Goal: Transaction & Acquisition: Purchase product/service

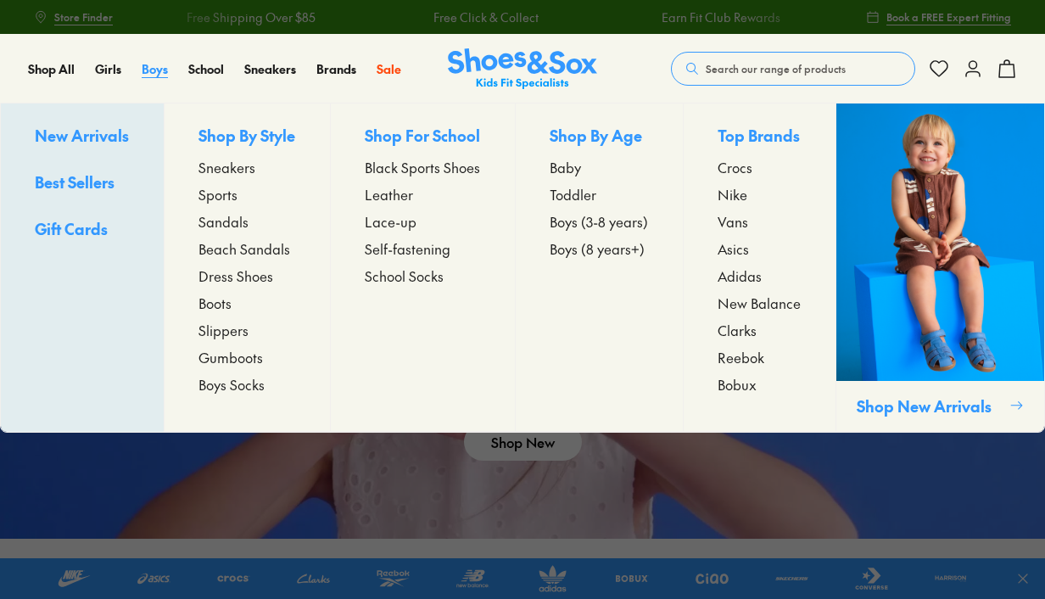
click at [160, 74] on span "Boys" at bounding box center [155, 68] width 26 height 17
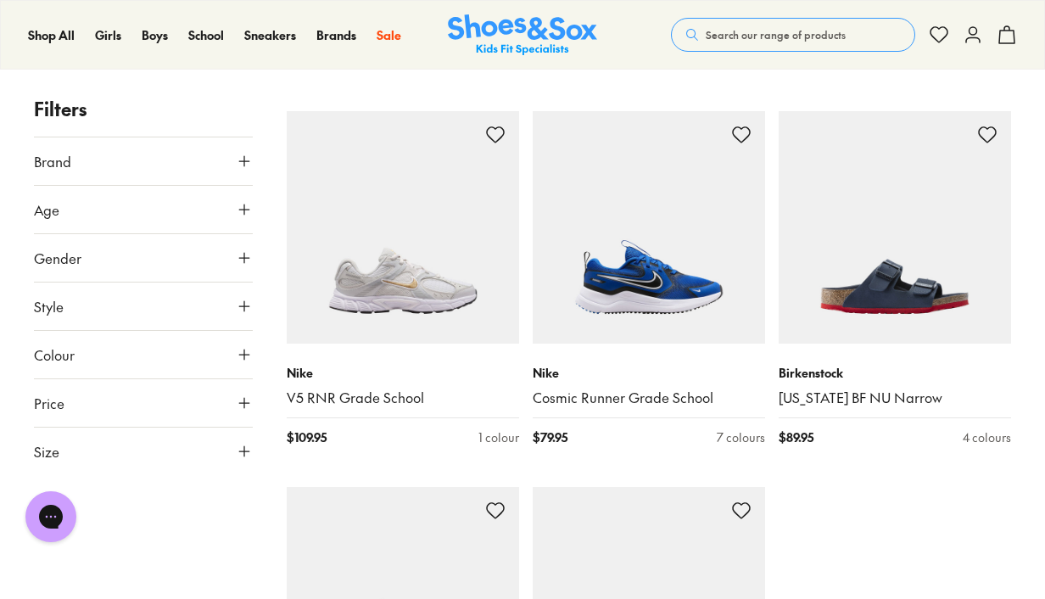
scroll to position [3709, 0]
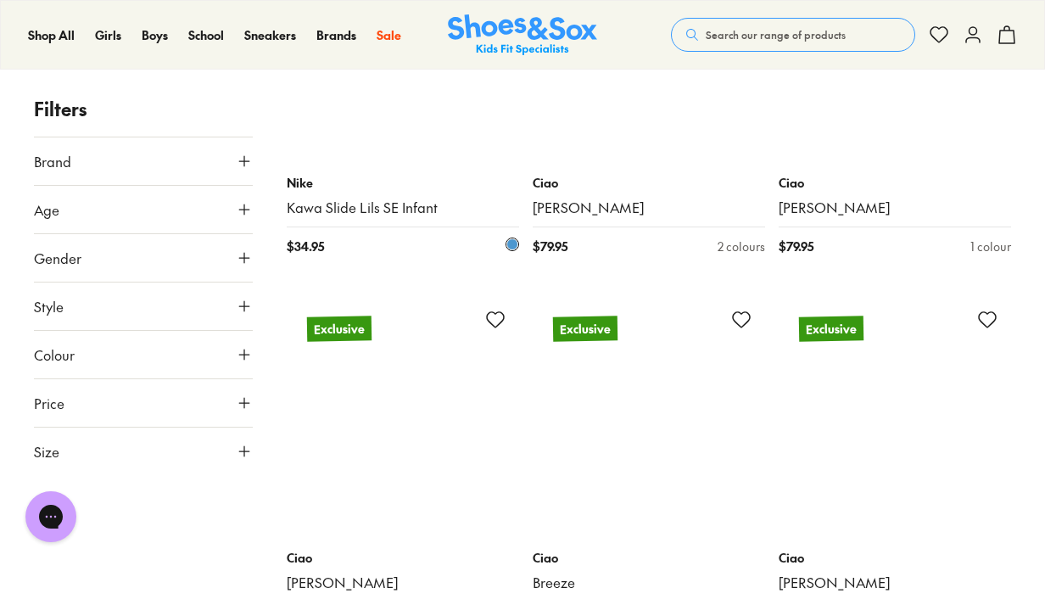
scroll to position [5375, 0]
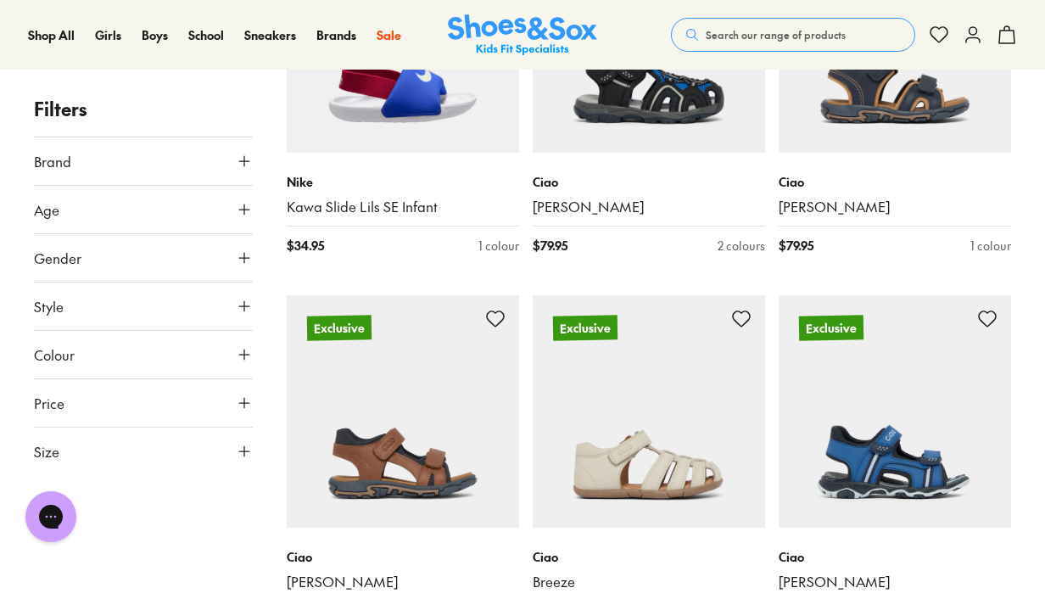
click at [784, 43] on button "Search our range of products" at bounding box center [793, 35] width 244 height 34
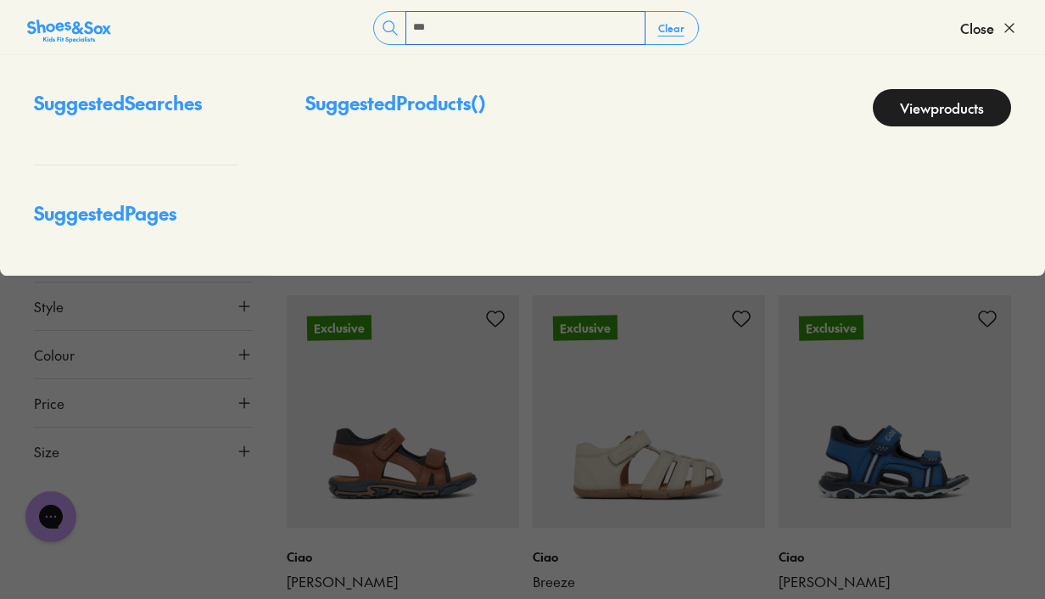
type input "***"
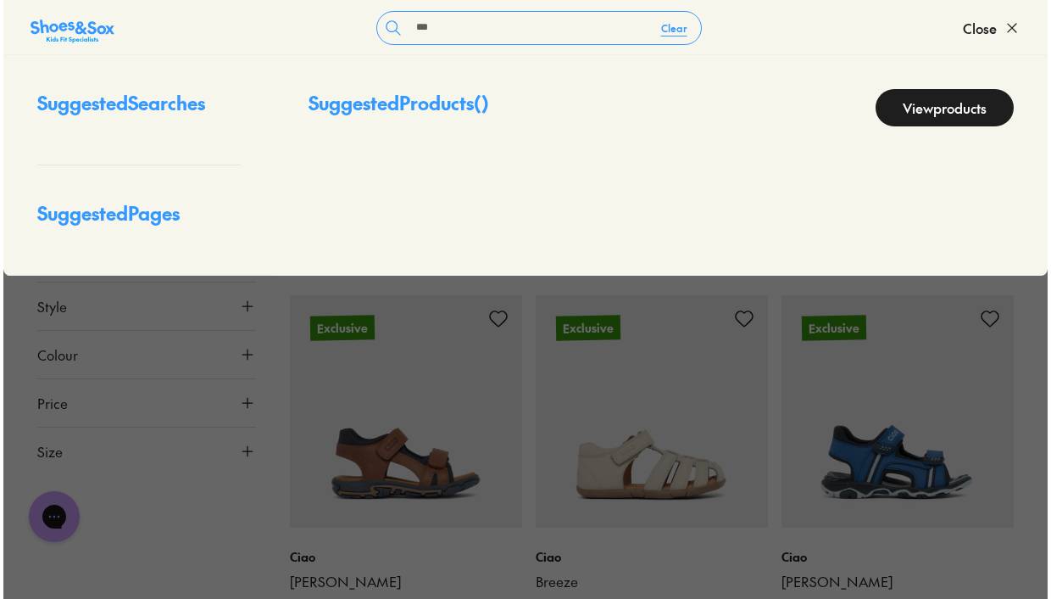
scroll to position [5397, 0]
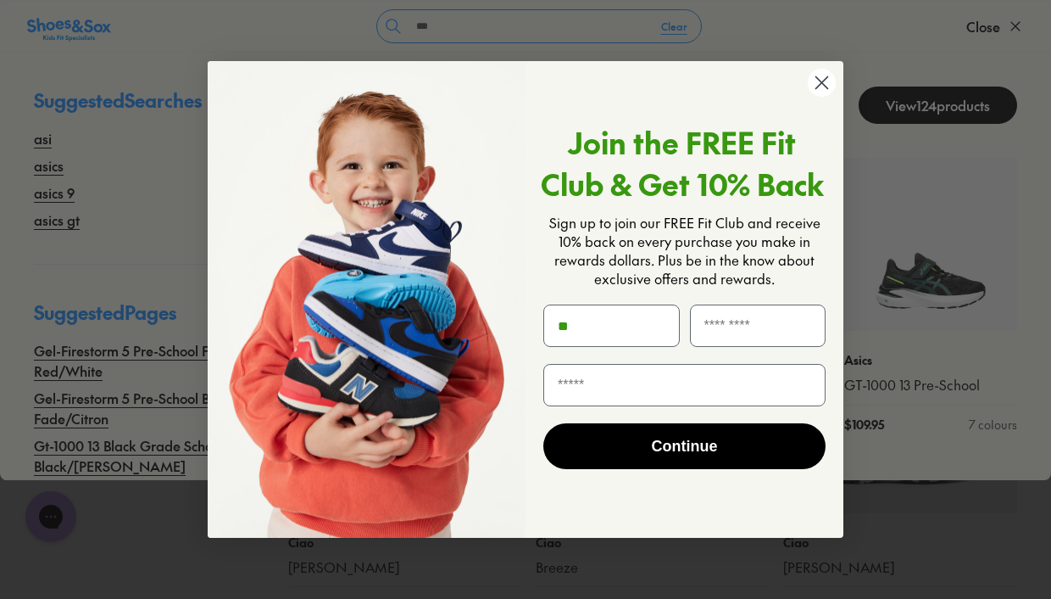
type input "**"
click at [821, 83] on icon "Close dialog" at bounding box center [823, 82] width 12 height 12
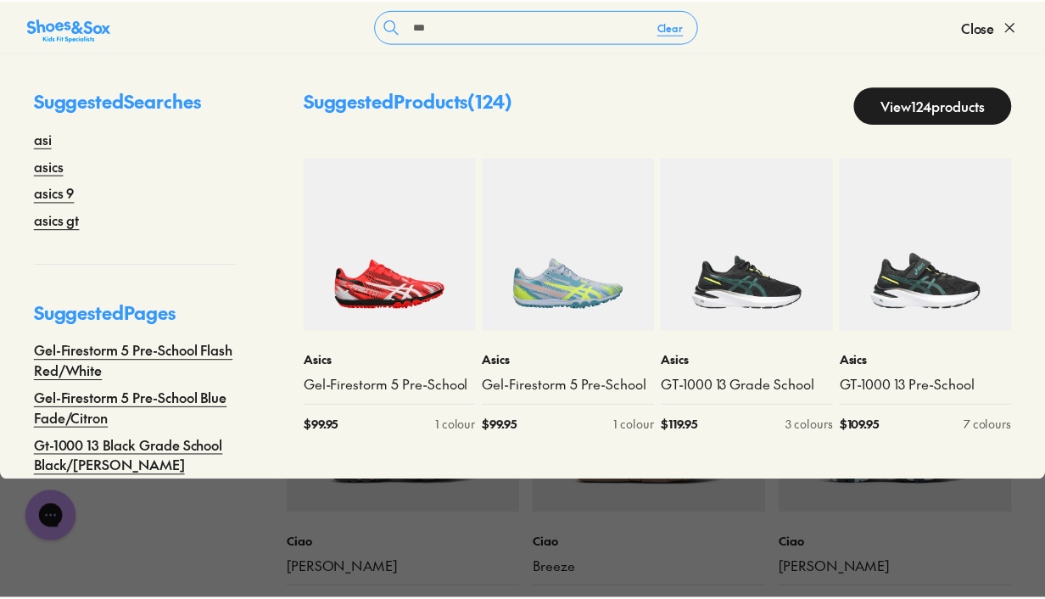
scroll to position [5375, 0]
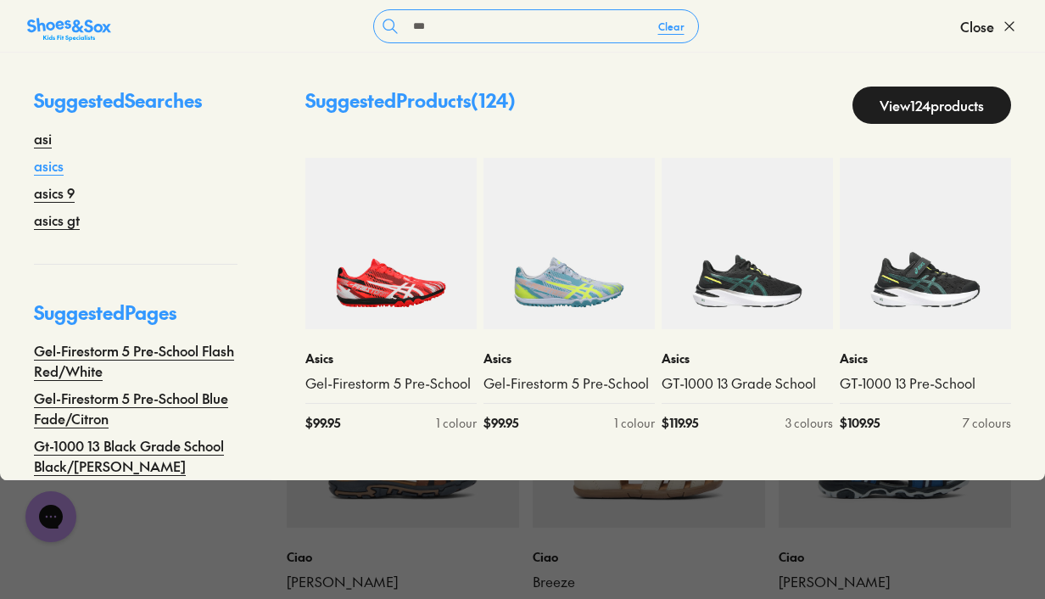
click at [44, 164] on link "asics" at bounding box center [49, 165] width 30 height 20
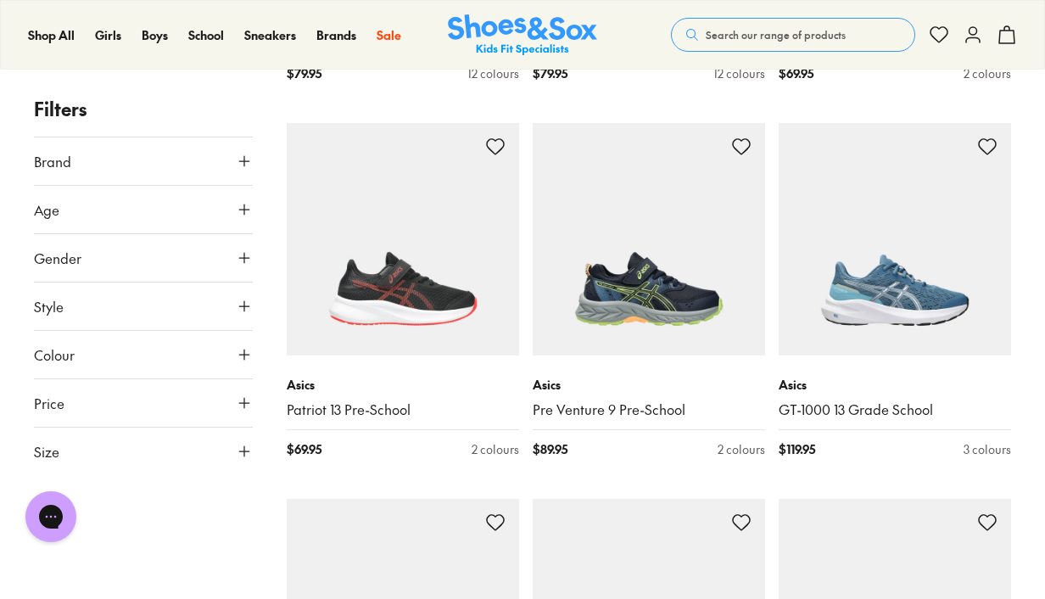
scroll to position [2005, 0]
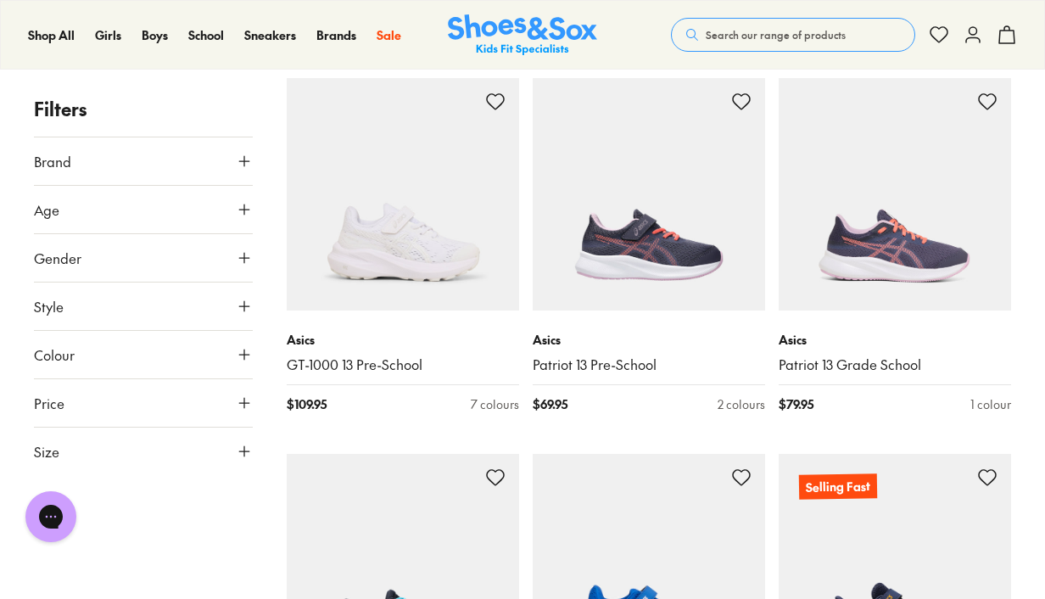
scroll to position [9214, 0]
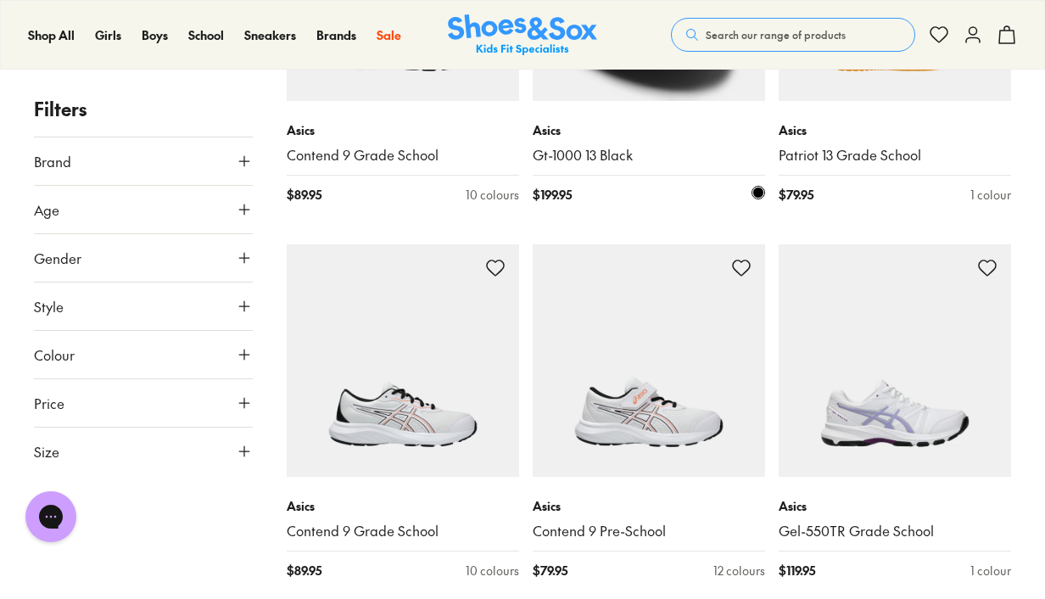
scroll to position [10148, 0]
